Goal: Task Accomplishment & Management: Use online tool/utility

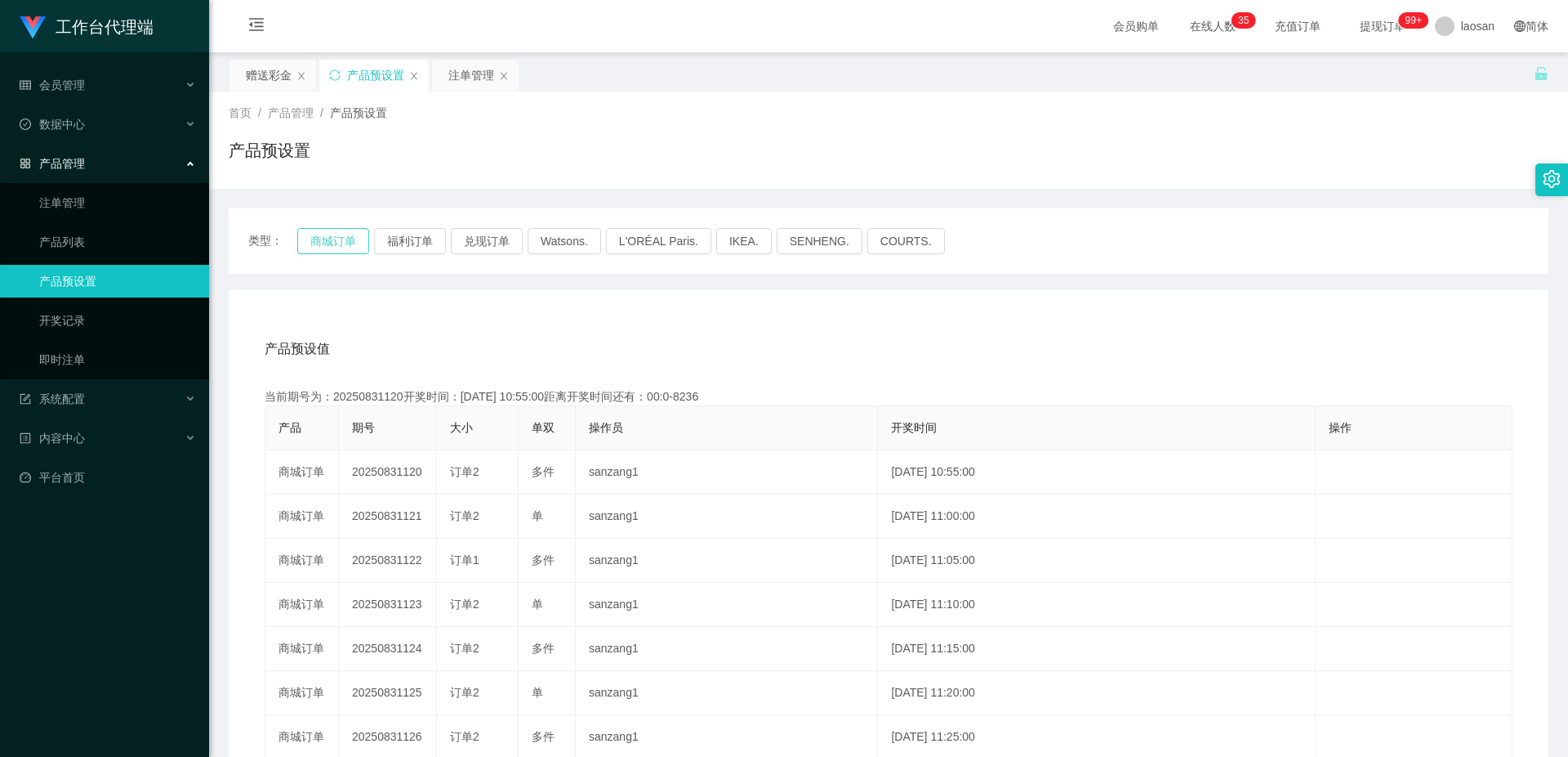
click at [318, 244] on button "商城订单" at bounding box center [334, 241] width 72 height 27
click at [474, 74] on div "注单管理" at bounding box center [471, 75] width 46 height 31
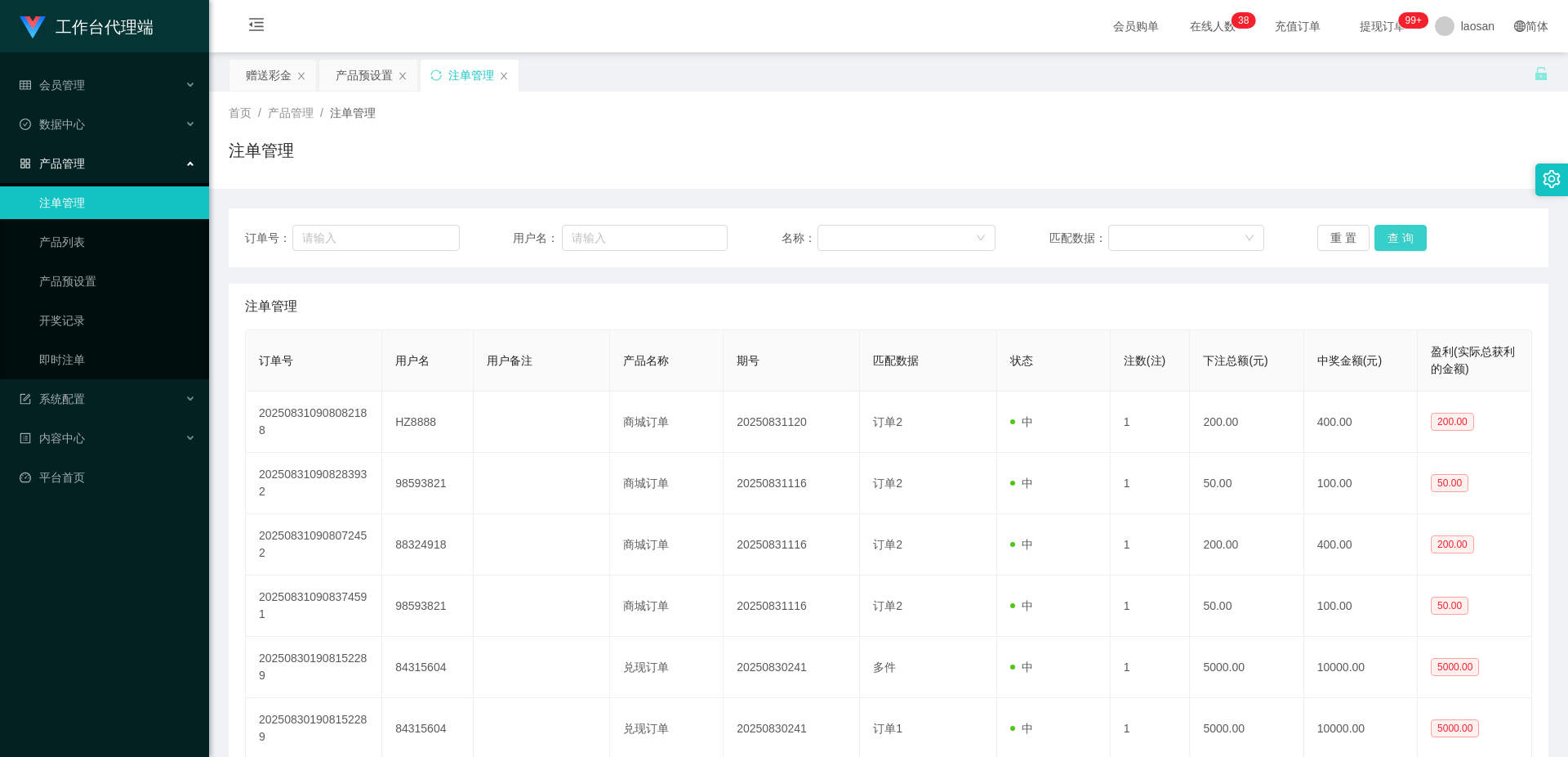
click at [1386, 235] on button "查 询" at bounding box center [1400, 238] width 52 height 27
click at [1386, 235] on div "重 置 查 询" at bounding box center [1425, 238] width 215 height 27
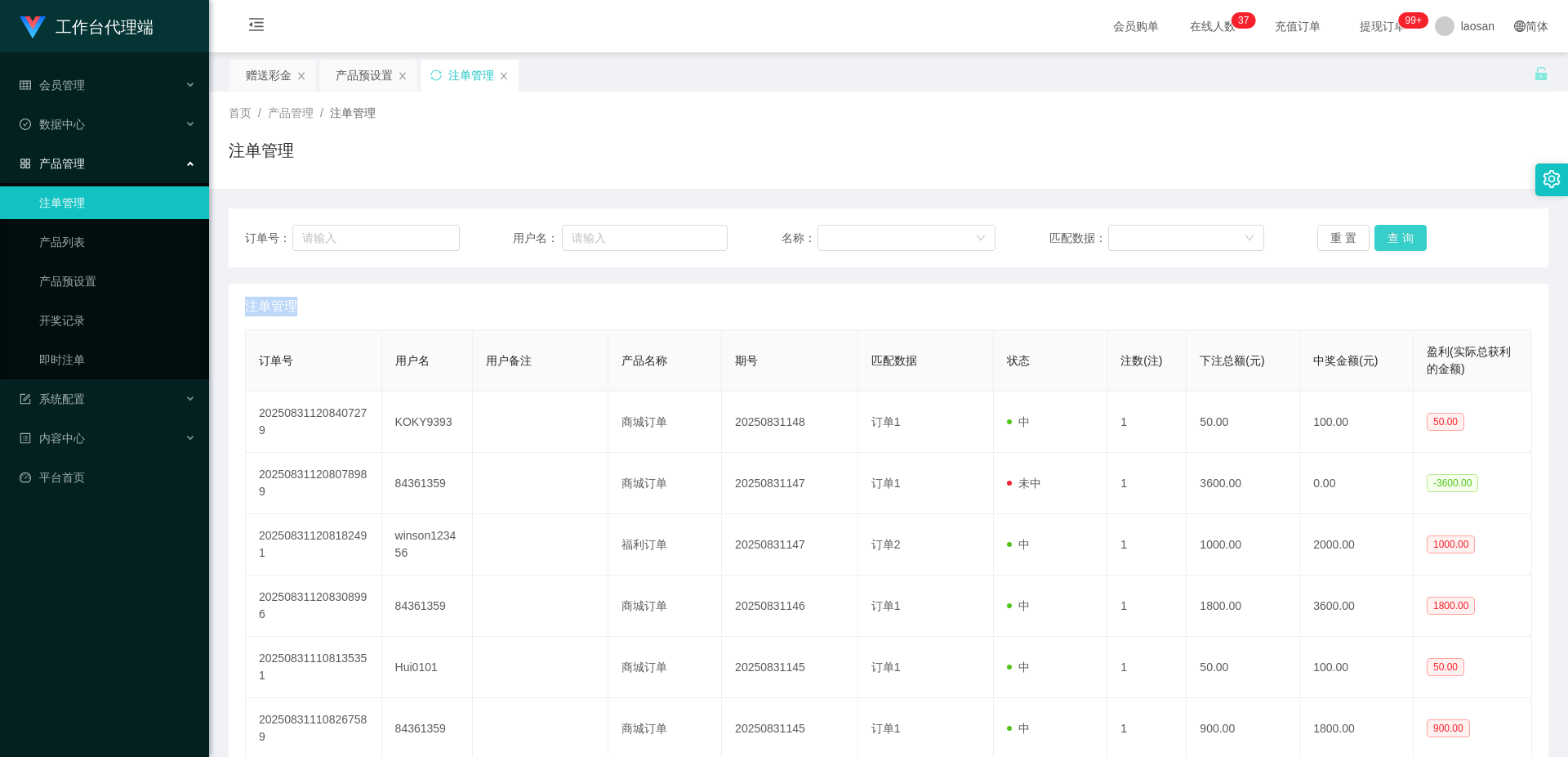
click at [1386, 235] on button "查 询" at bounding box center [1400, 238] width 52 height 27
click at [1386, 235] on div "重 置 查 询" at bounding box center [1425, 238] width 215 height 27
click at [1386, 235] on button "查 询" at bounding box center [1400, 238] width 52 height 27
click at [1386, 235] on div "重 置 查 询" at bounding box center [1425, 238] width 215 height 27
click at [1386, 235] on button "查 询" at bounding box center [1400, 238] width 52 height 27
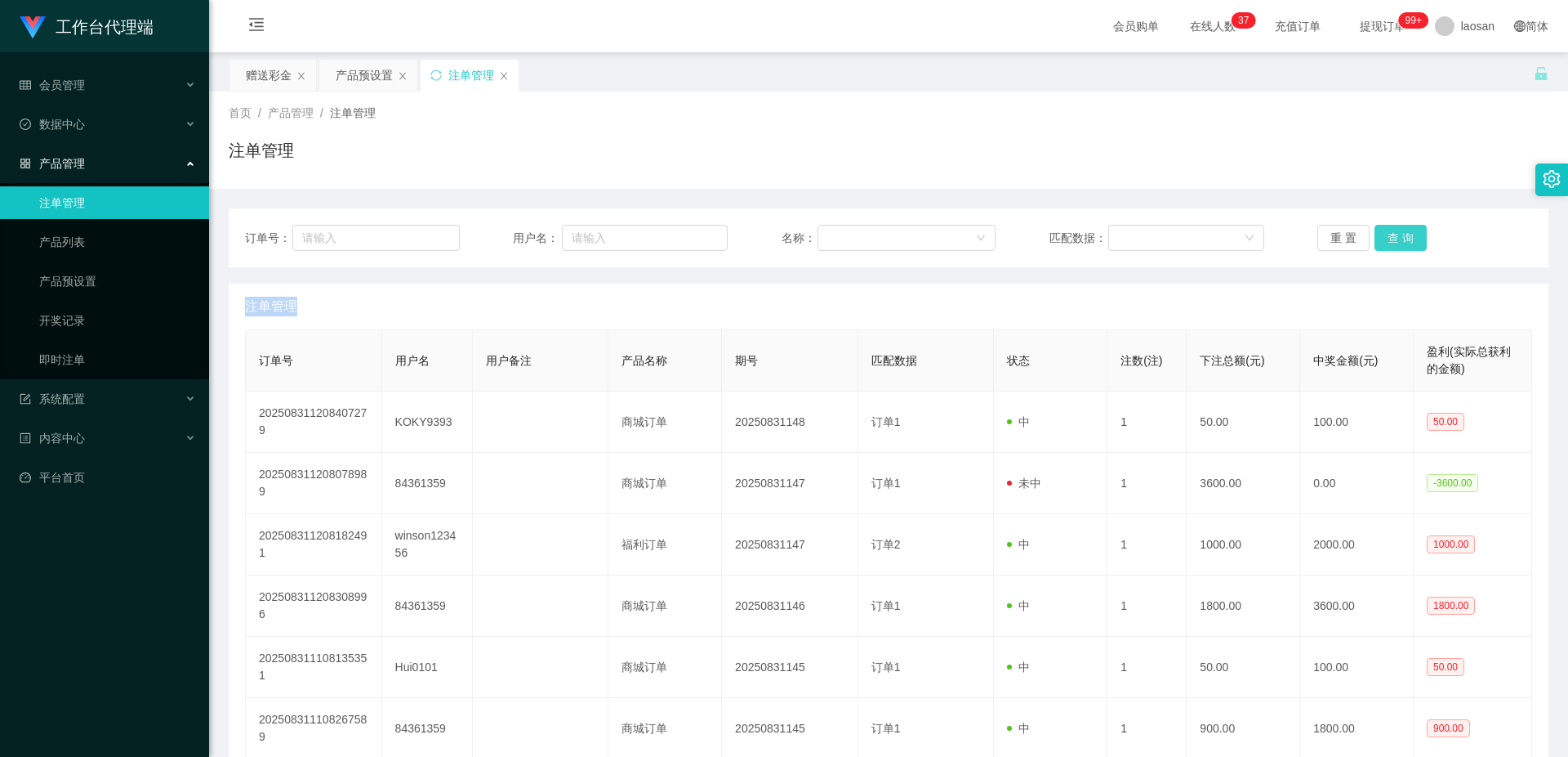
click at [1386, 235] on button "查 询" at bounding box center [1400, 238] width 52 height 27
click at [1386, 235] on div "重 置 查 询" at bounding box center [1425, 238] width 215 height 27
click at [1390, 239] on button "查 询" at bounding box center [1400, 238] width 52 height 27
click at [1408, 227] on button "查 询" at bounding box center [1400, 238] width 52 height 27
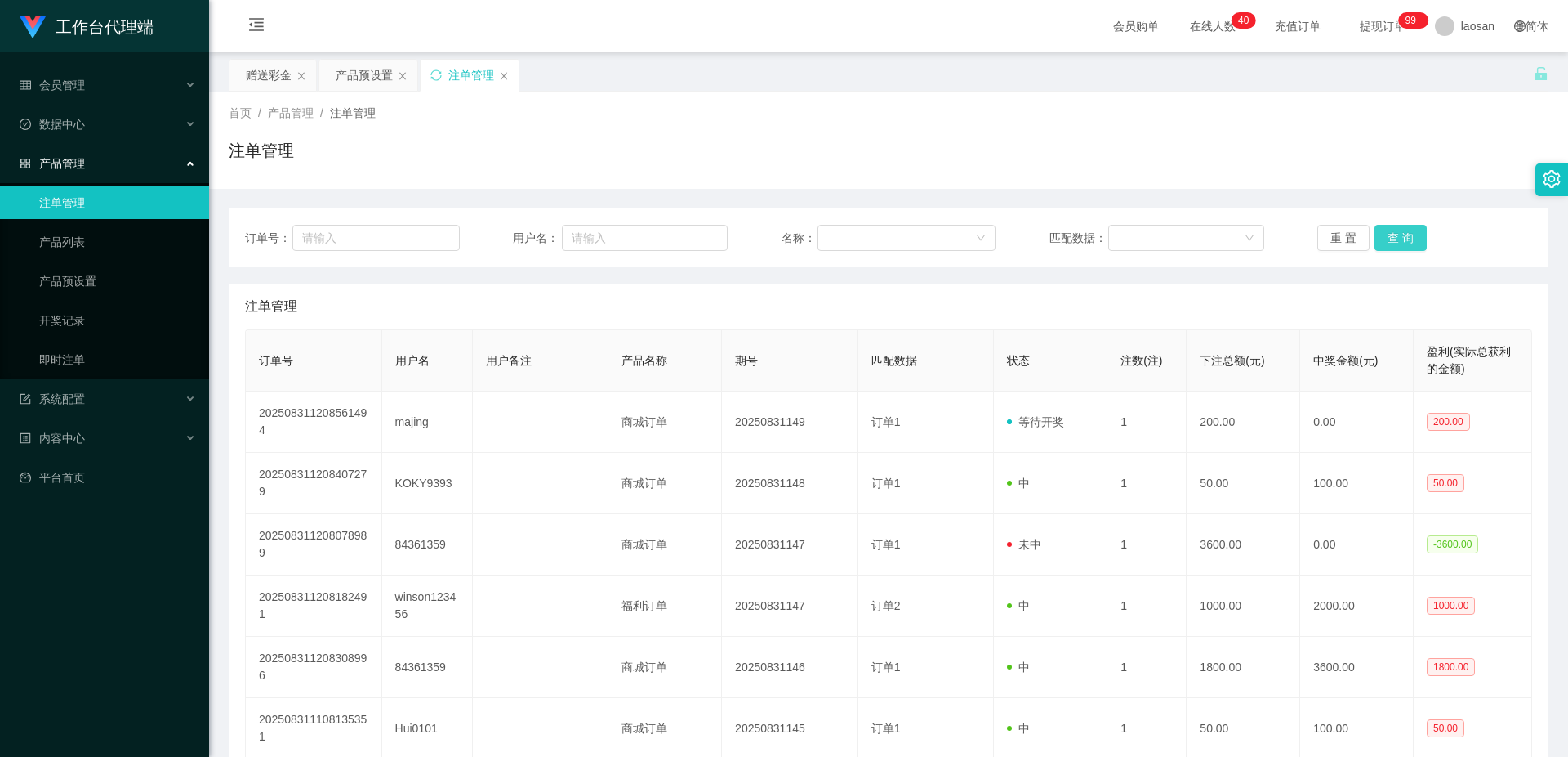
click at [1408, 227] on button "查 询" at bounding box center [1400, 238] width 52 height 27
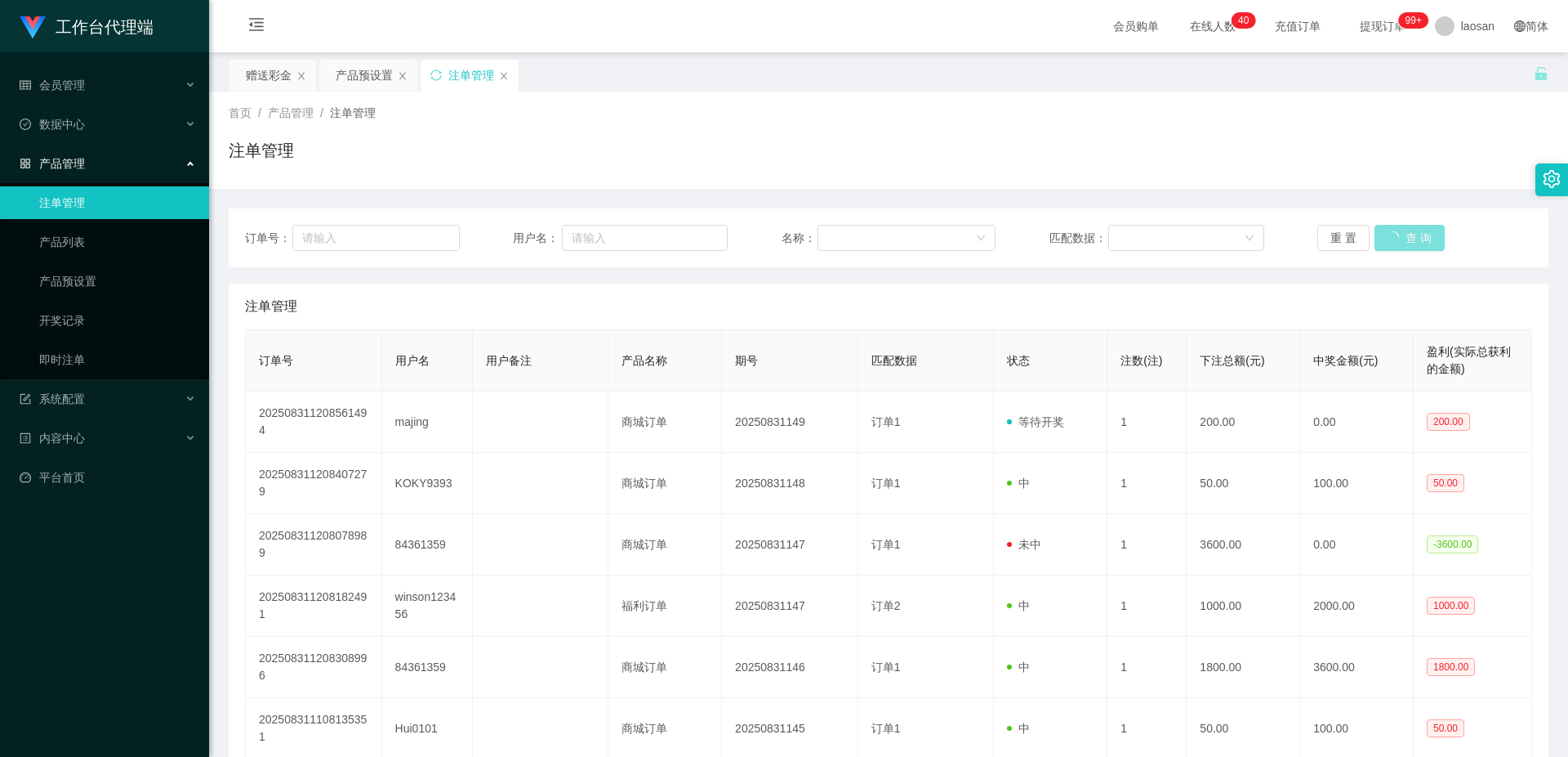
click at [1408, 227] on button "查 询" at bounding box center [1410, 238] width 70 height 27
click at [1408, 227] on button "查 询" at bounding box center [1400, 238] width 52 height 27
click at [1408, 227] on div "重 置 查 询" at bounding box center [1425, 238] width 215 height 27
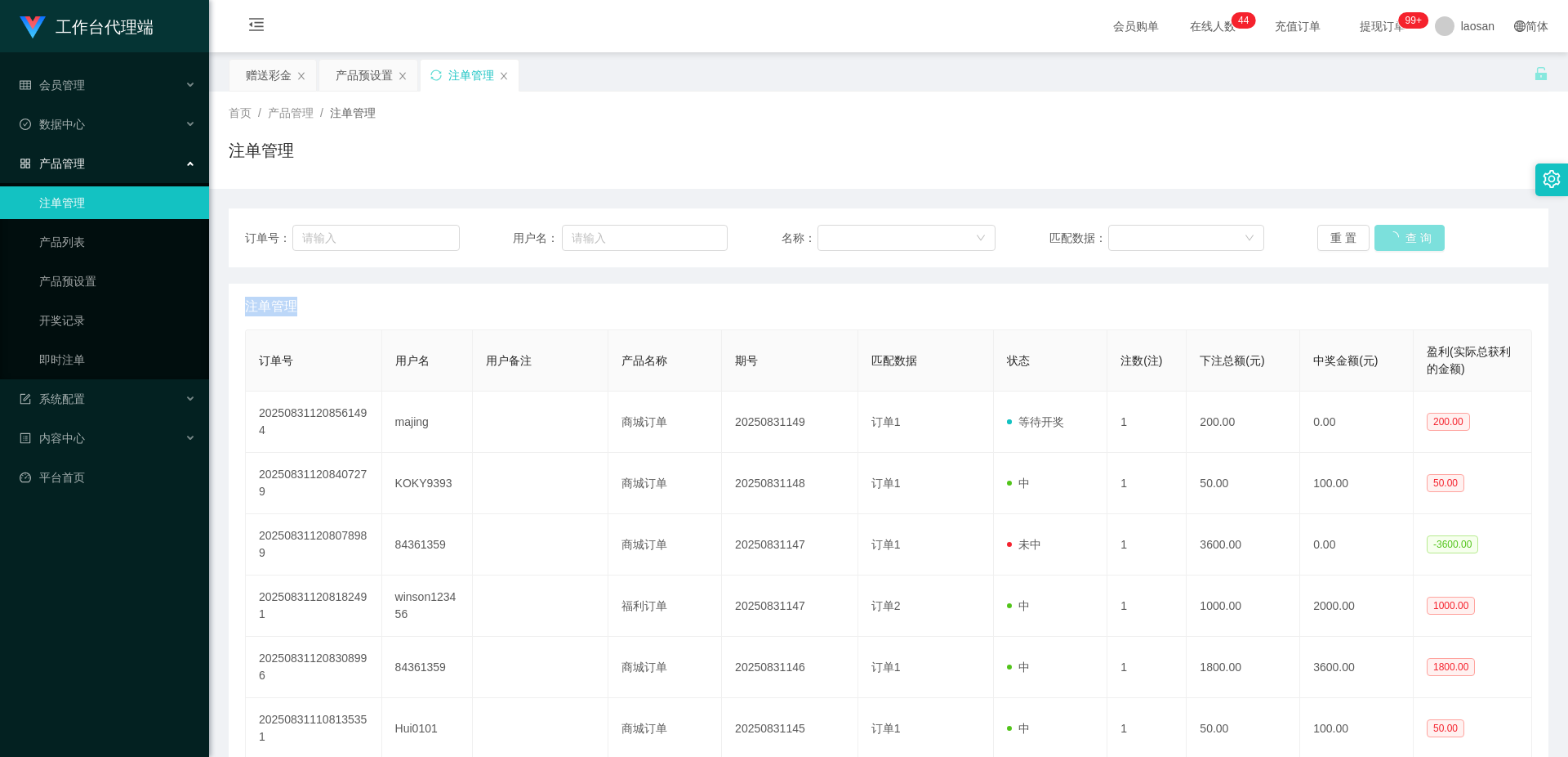
click at [1408, 227] on div "重 置 查 询" at bounding box center [1425, 238] width 215 height 27
click at [1401, 233] on button "查 询" at bounding box center [1400, 238] width 52 height 27
click at [1397, 237] on button "查 询" at bounding box center [1400, 238] width 52 height 27
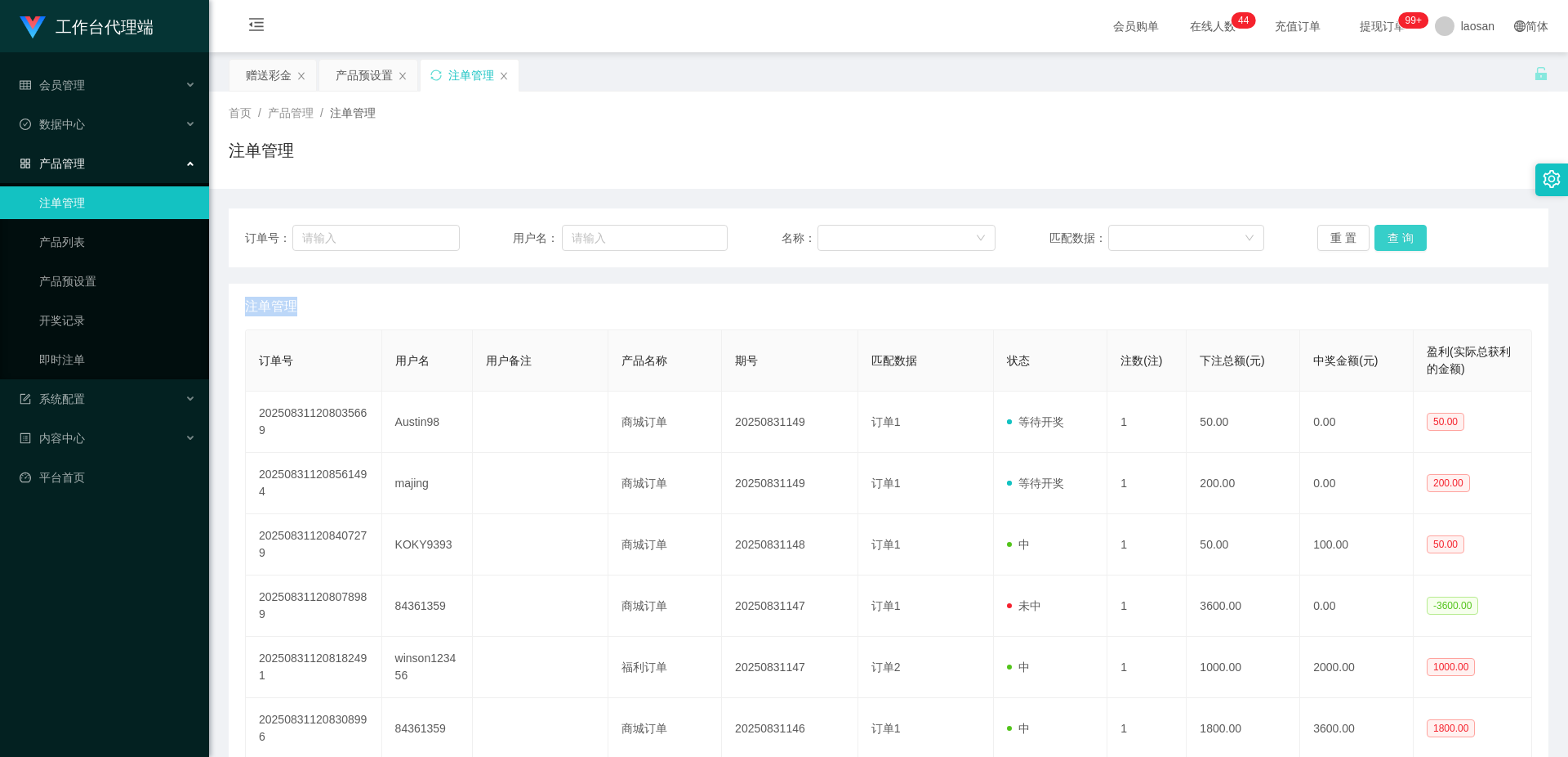
click at [1397, 237] on button "查 询" at bounding box center [1400, 238] width 52 height 27
click at [1397, 237] on button "查 询" at bounding box center [1410, 238] width 70 height 27
click at [1397, 237] on button "查 询" at bounding box center [1400, 238] width 52 height 27
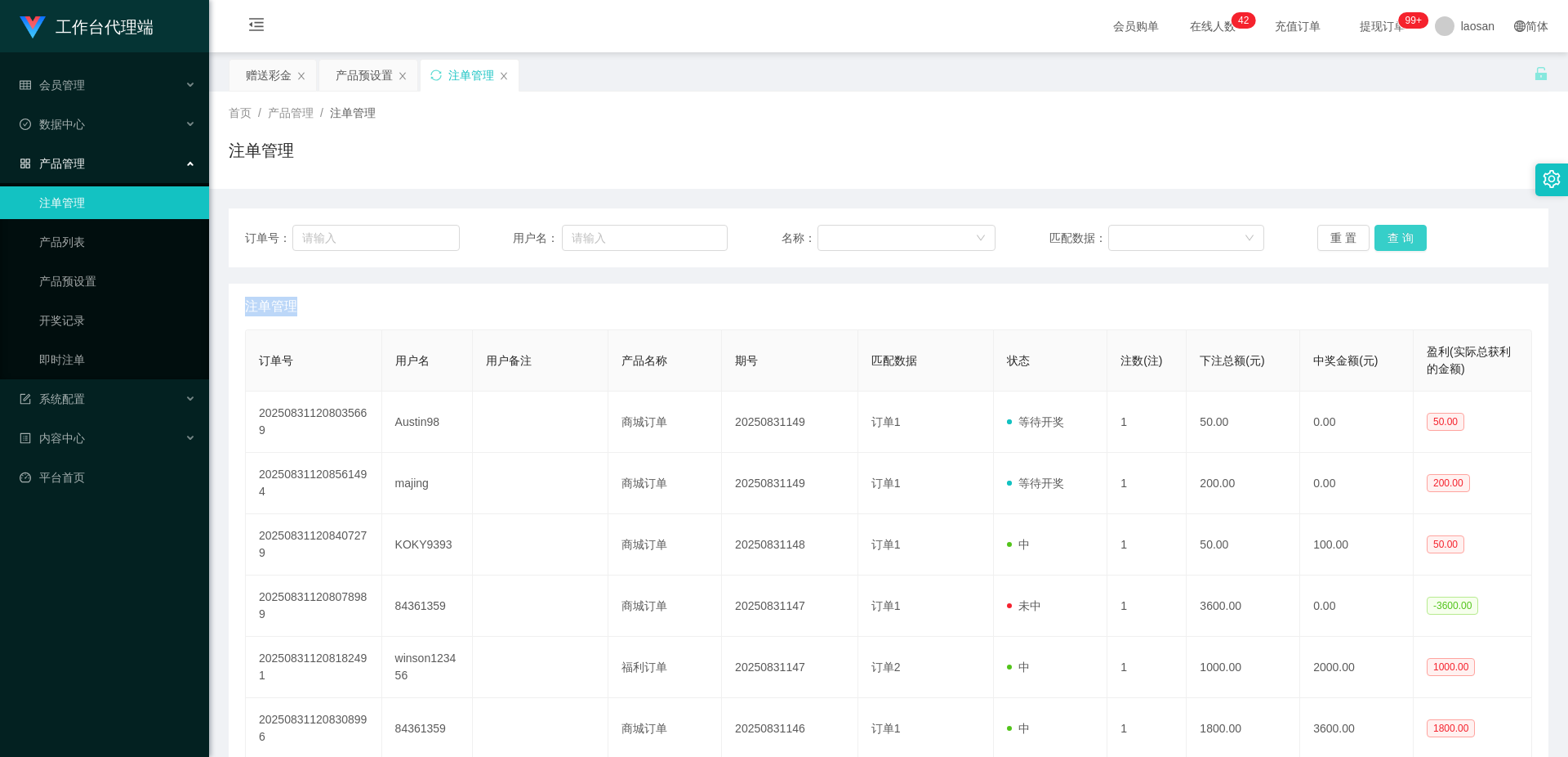
click at [1393, 238] on button "查 询" at bounding box center [1400, 238] width 52 height 27
click at [1401, 235] on button "查 询" at bounding box center [1400, 238] width 52 height 27
click at [1401, 235] on button "查 询" at bounding box center [1410, 238] width 70 height 27
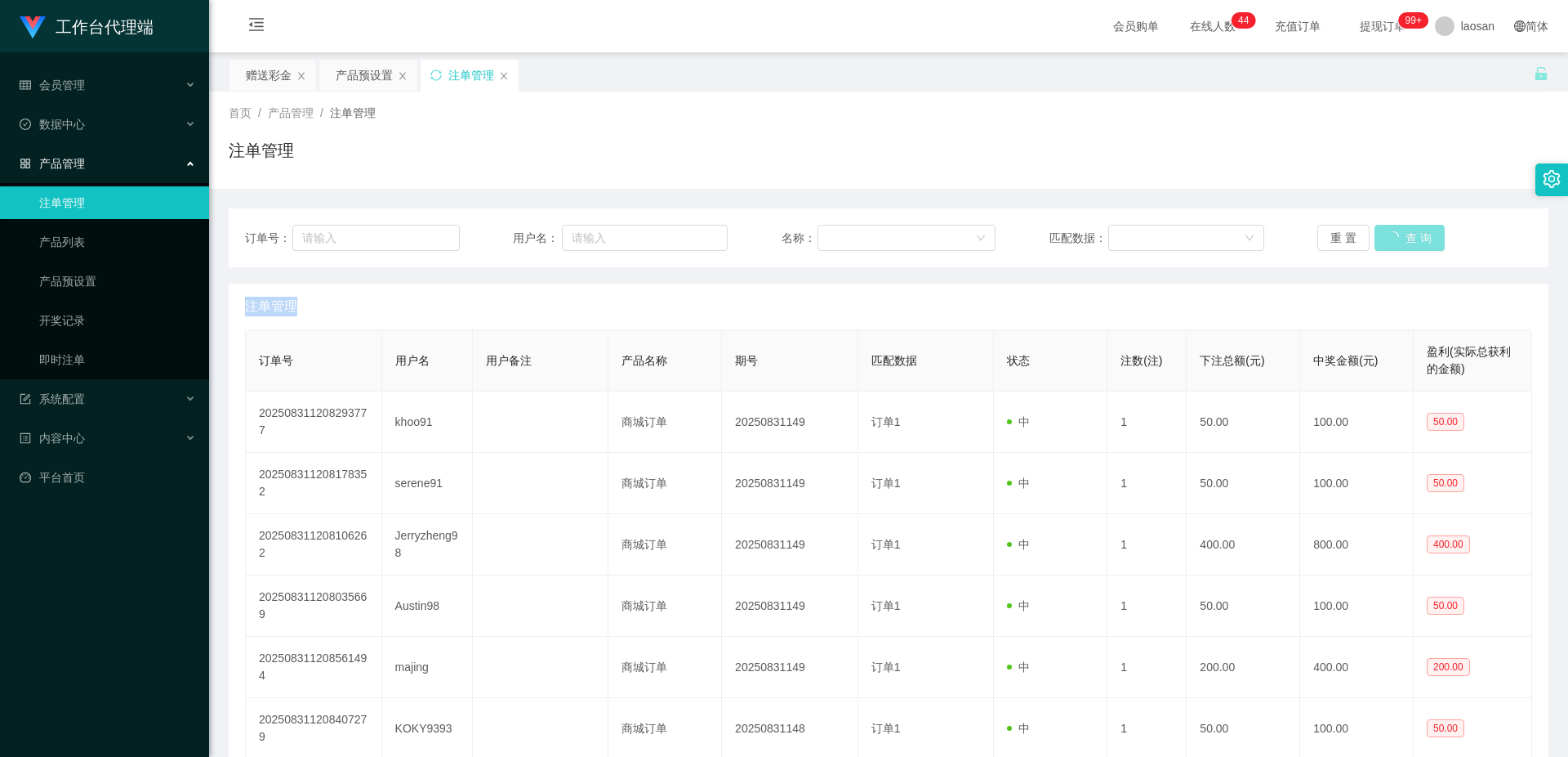
click at [1401, 235] on button "查 询" at bounding box center [1410, 238] width 70 height 27
click at [1401, 235] on div "重 置 查 询" at bounding box center [1425, 238] width 215 height 27
click at [1401, 235] on button "查 询" at bounding box center [1400, 238] width 52 height 27
